Goal: Task Accomplishment & Management: Manage account settings

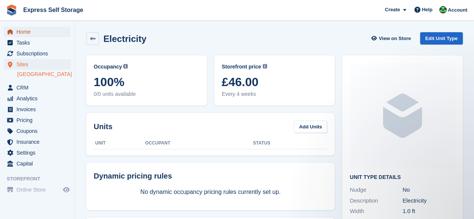
click at [42, 30] on span "Home" at bounding box center [38, 32] width 45 height 10
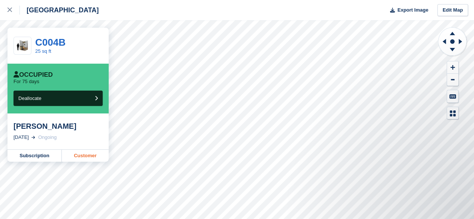
click at [70, 153] on link "Customer" at bounding box center [85, 156] width 47 height 12
click at [9, 12] on icon at bounding box center [9, 9] width 4 height 4
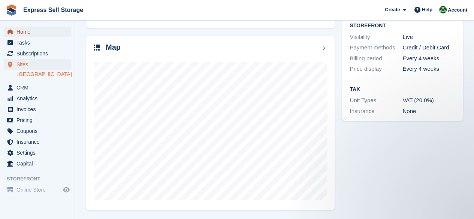
click at [40, 30] on span "Home" at bounding box center [38, 32] width 45 height 10
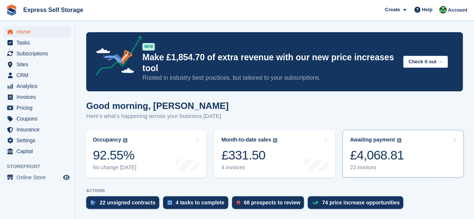
click at [406, 165] on link "Awaiting payment The total outstanding balance on all open invoices. £4,068.81 …" at bounding box center [403, 154] width 121 height 48
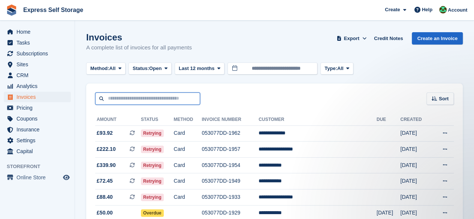
click at [115, 95] on input "text" at bounding box center [147, 99] width 105 height 12
type input "***"
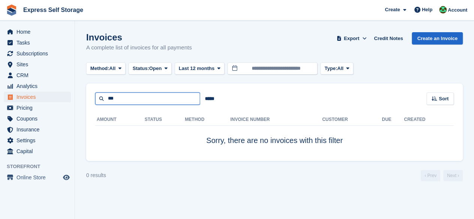
drag, startPoint x: 146, startPoint y: 102, endPoint x: 72, endPoint y: 99, distance: 74.3
click at [72, 99] on div "Home Tasks Subscriptions Subscriptions Subscriptions Contracts Price increases …" at bounding box center [237, 109] width 474 height 219
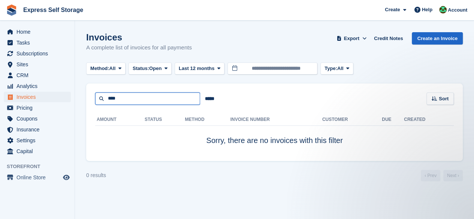
type input "****"
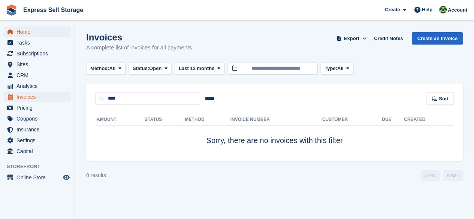
click at [46, 36] on span "Home" at bounding box center [38, 32] width 45 height 10
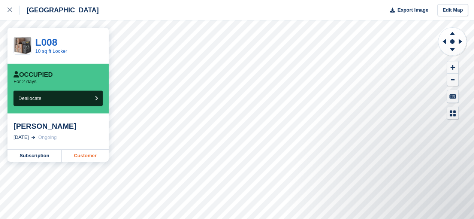
click at [85, 154] on link "Customer" at bounding box center [85, 156] width 47 height 12
click at [13, 12] on div at bounding box center [13, 10] width 12 height 9
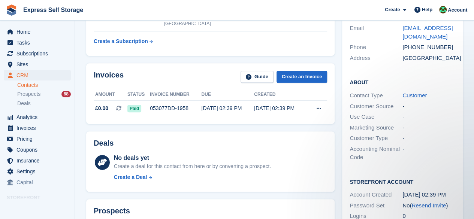
scroll to position [133, 0]
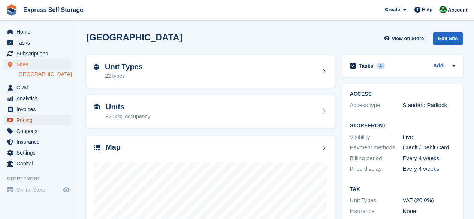
click at [43, 119] on span "Pricing" at bounding box center [38, 120] width 45 height 10
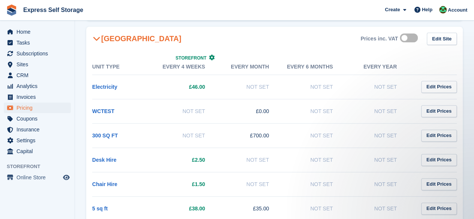
scroll to position [450, 0]
